Goal: Transaction & Acquisition: Purchase product/service

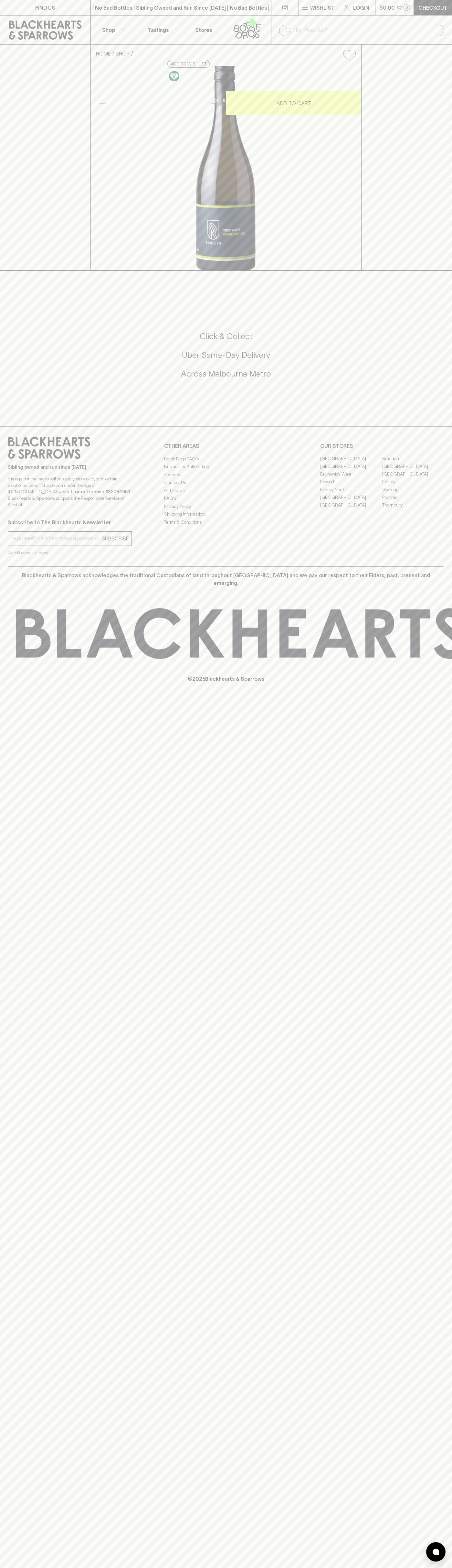
click at [64, 30] on icon at bounding box center [45, 30] width 81 height 20
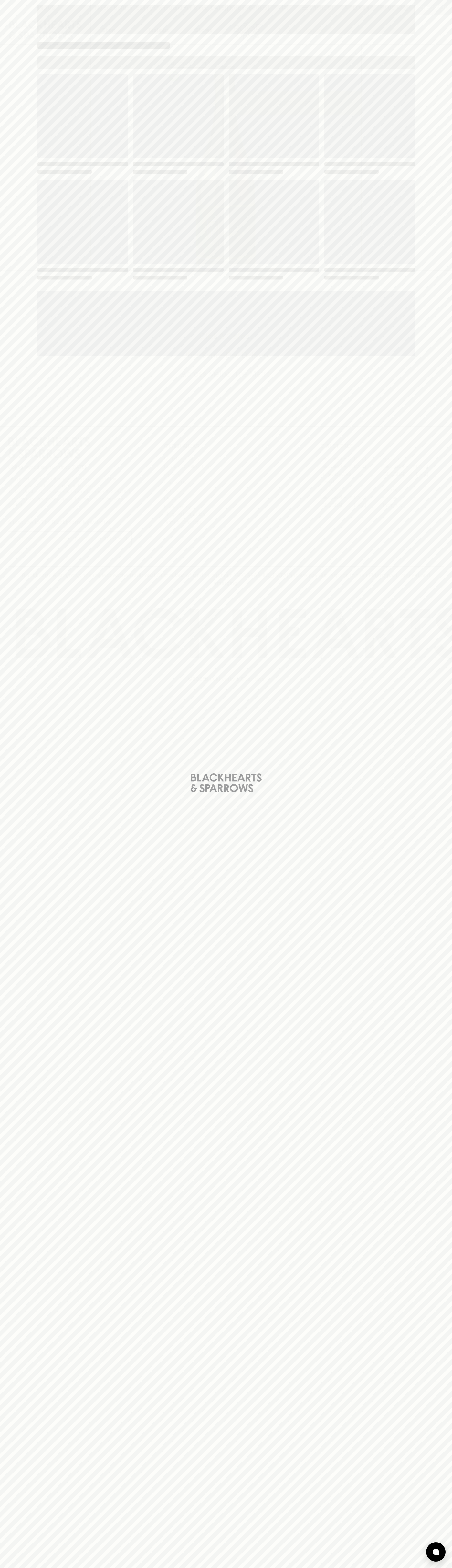
click at [439, 1299] on div "Loading" at bounding box center [226, 784] width 452 height 1568
click at [423, 1567] on html "FIND US | No Bad Bottles | Sibling Owned and Run Since 2006 | No Bad Bottles | …" at bounding box center [226, 784] width 452 height 1568
click at [29, 1346] on div "Loading" at bounding box center [226, 784] width 452 height 1568
